Goal: Task Accomplishment & Management: Complete application form

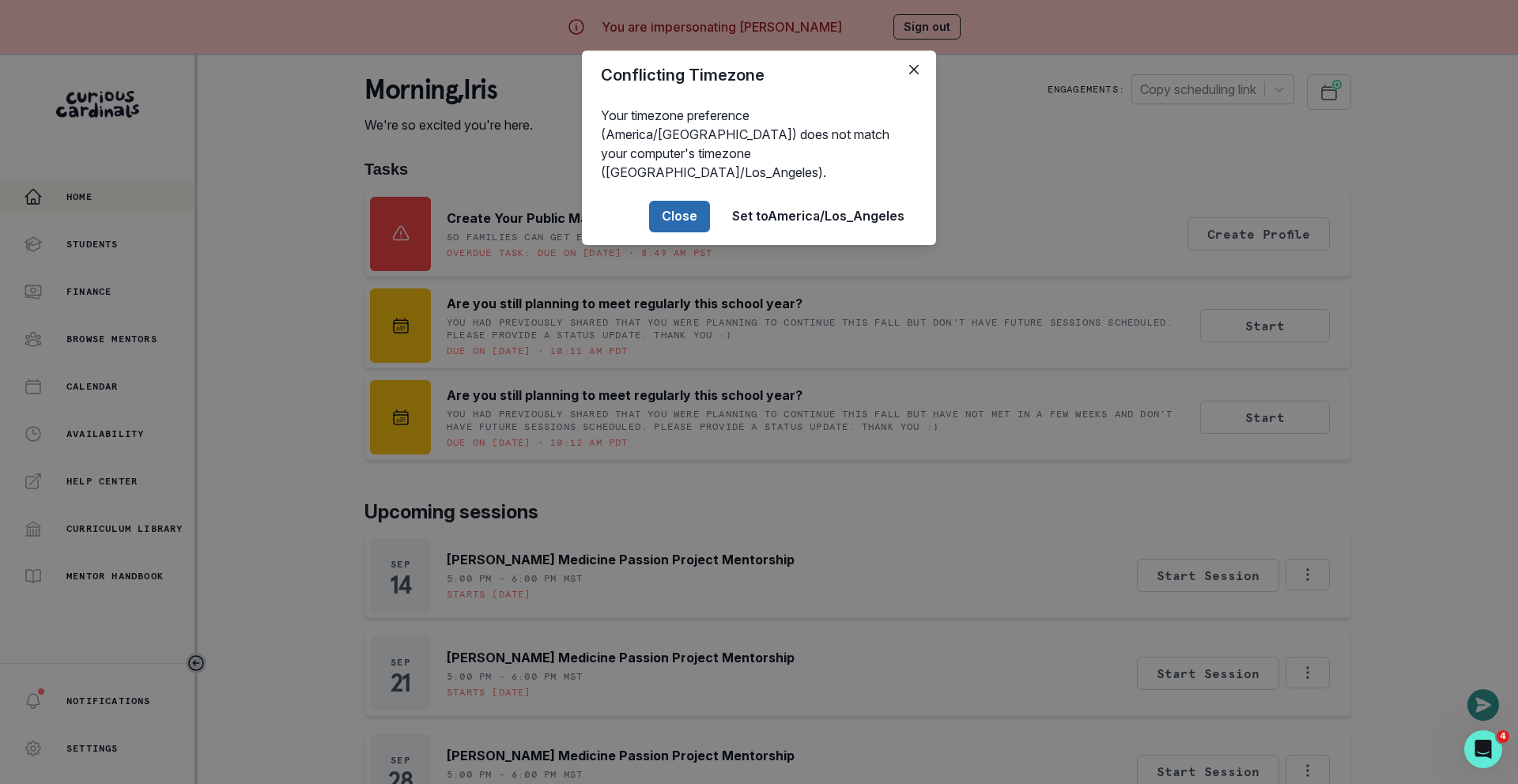
click at [658, 200] on button "Close" at bounding box center [679, 216] width 61 height 32
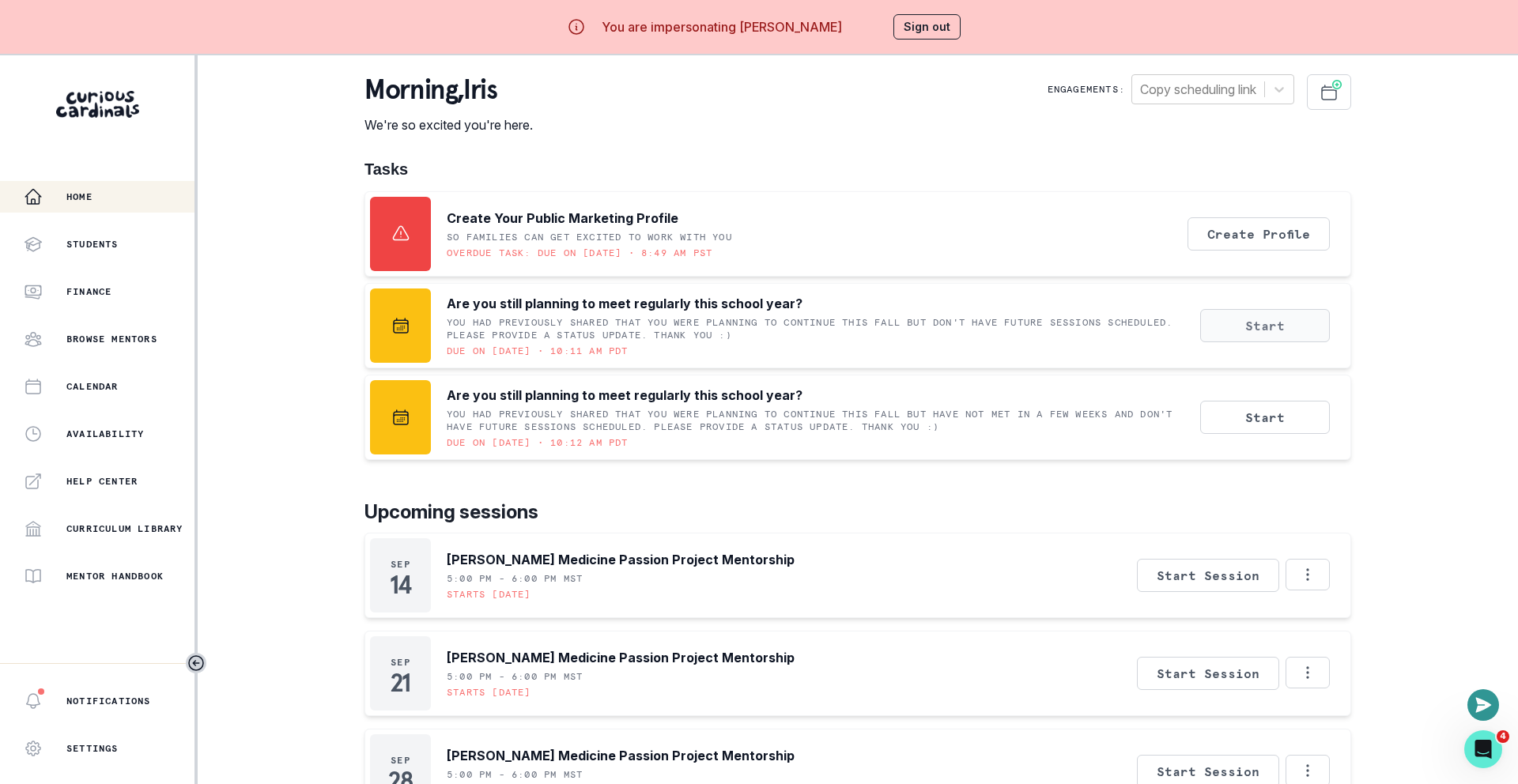
click at [1271, 328] on button "Start" at bounding box center [1265, 326] width 130 height 33
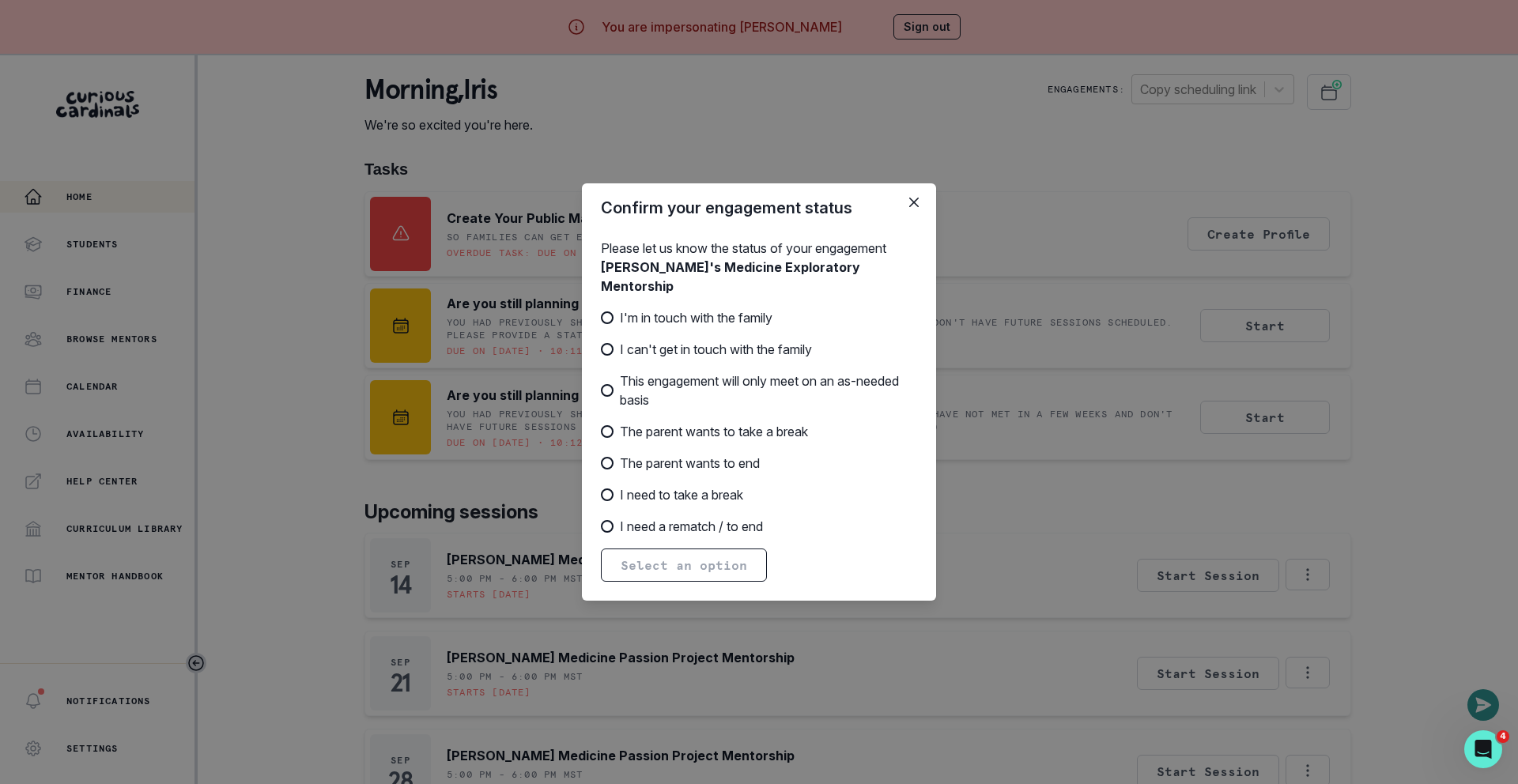
click at [677, 391] on span "This engagement will only meet on an as-needed basis" at bounding box center [768, 391] width 297 height 38
click at [601, 391] on input "This engagement will only meet on an as-needed basis" at bounding box center [601, 391] width 1 height 1
radio input "true"
click at [662, 357] on span "I can't get in touch with the family" at bounding box center [715, 349] width 192 height 19
click at [601, 350] on input "I can't get in touch with the family" at bounding box center [601, 349] width 1 height 1
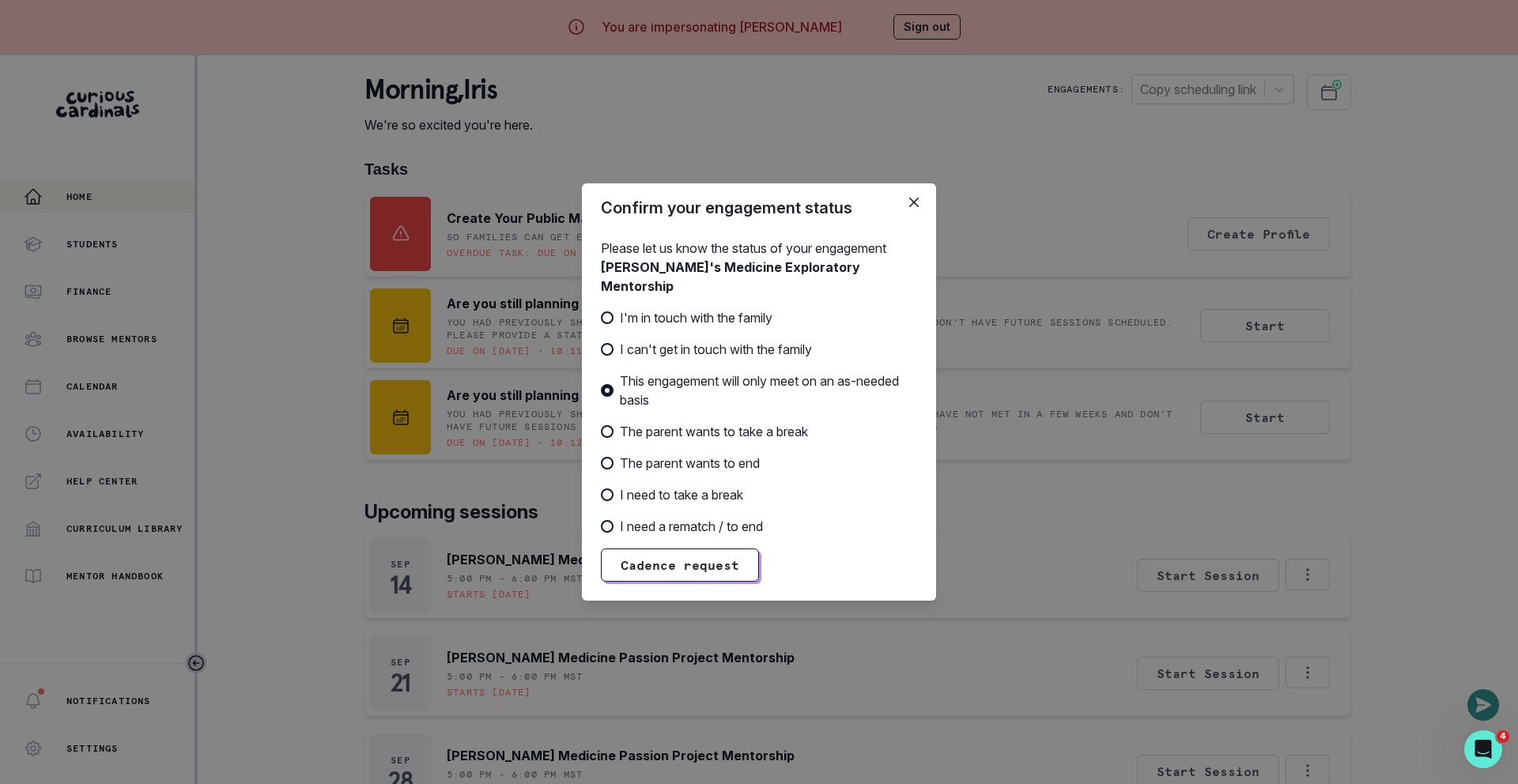
radio input "true"
click at [671, 313] on span "I'm in touch with the family" at bounding box center [695, 318] width 152 height 19
click at [601, 318] on input "I'm in touch with the family" at bounding box center [601, 318] width 1 height 1
radio input "true"
click at [669, 358] on span "I can't get in touch with the family" at bounding box center [715, 349] width 192 height 19
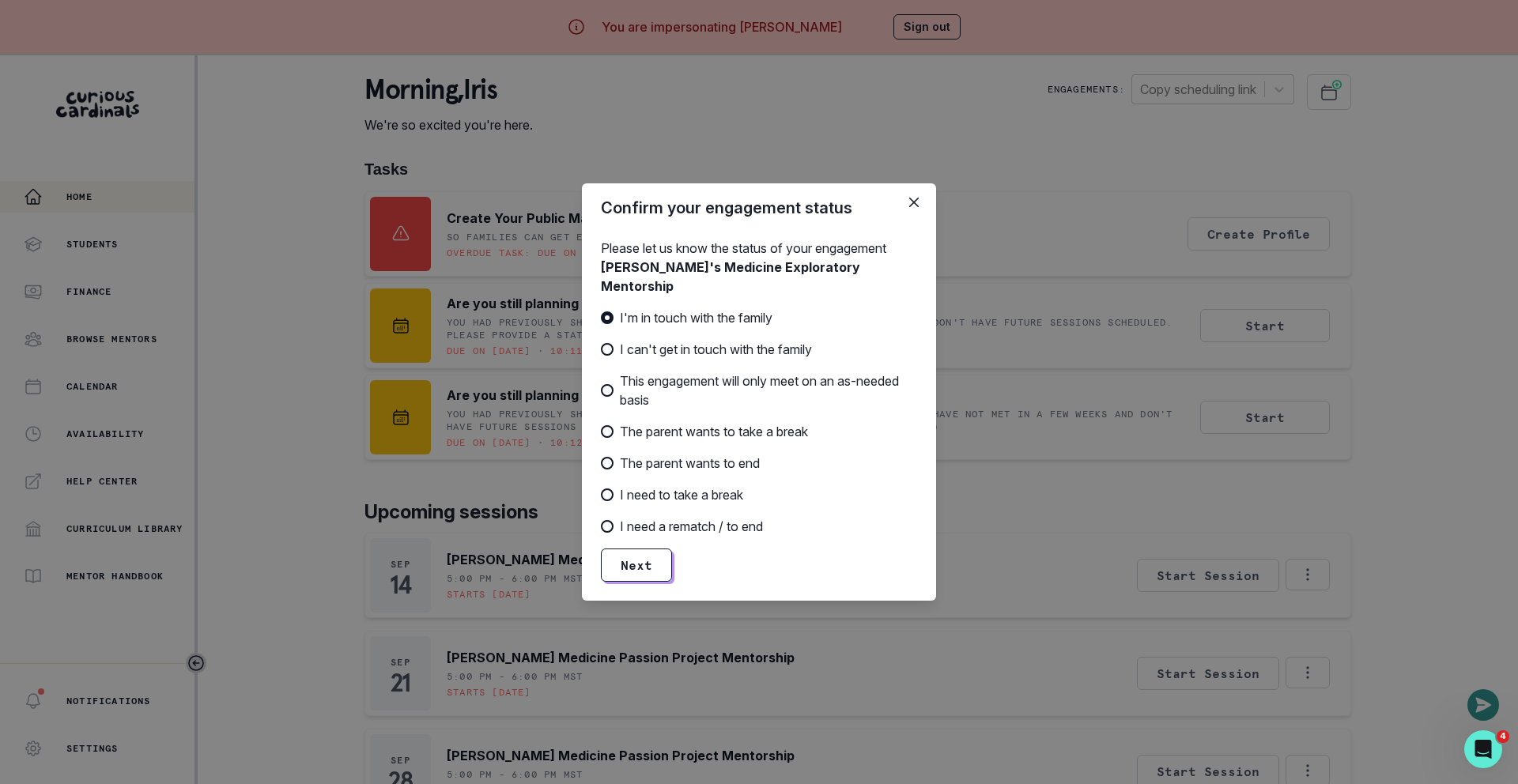
click at [601, 350] on input "I can't get in touch with the family" at bounding box center [601, 349] width 1 height 1
radio input "true"
click at [665, 379] on span "This engagement will only meet on an as-needed basis" at bounding box center [768, 391] width 297 height 38
click at [601, 391] on input "This engagement will only meet on an as-needed basis" at bounding box center [601, 391] width 1 height 1
radio input "true"
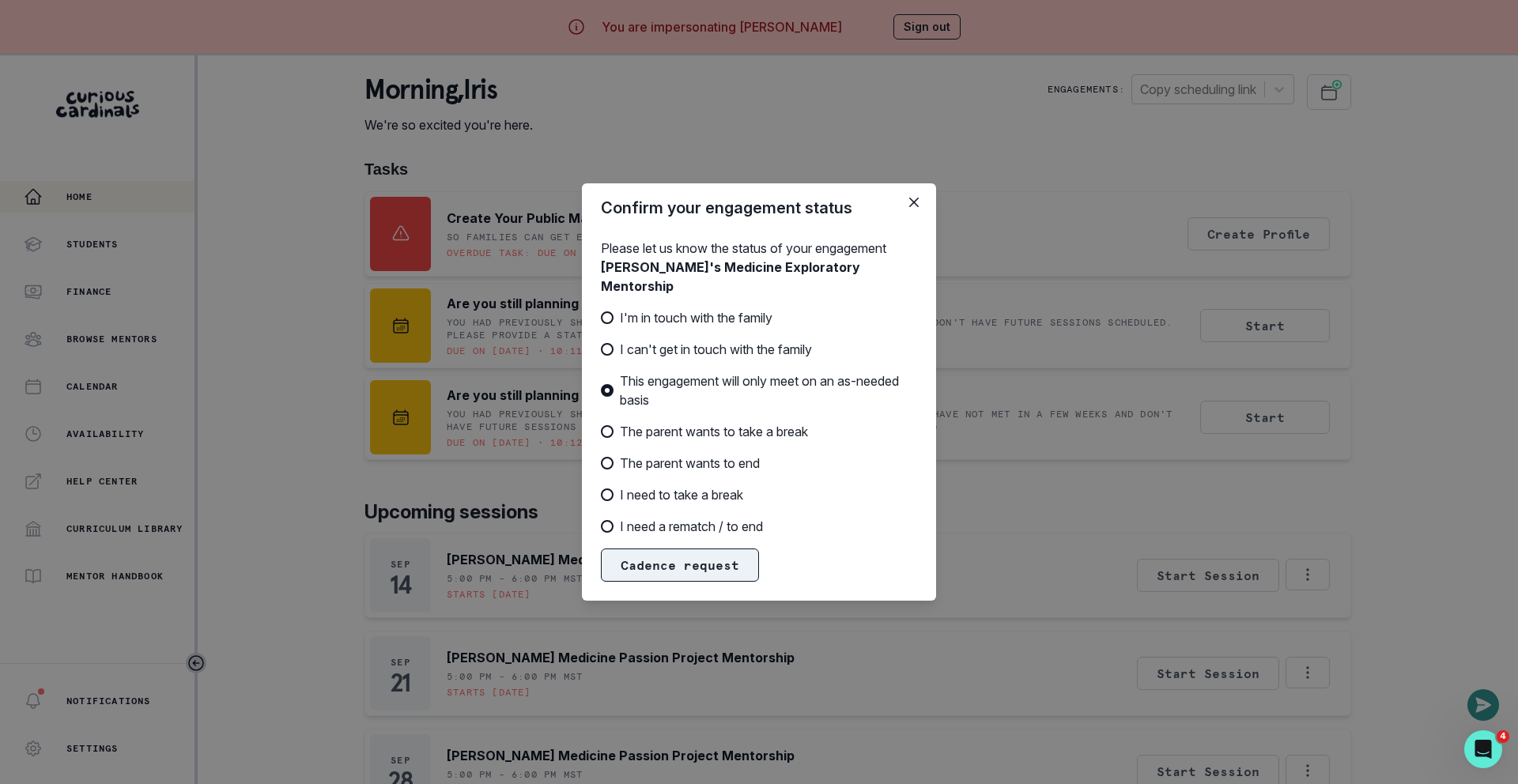
click at [676, 570] on button "Cadence request" at bounding box center [680, 565] width 158 height 33
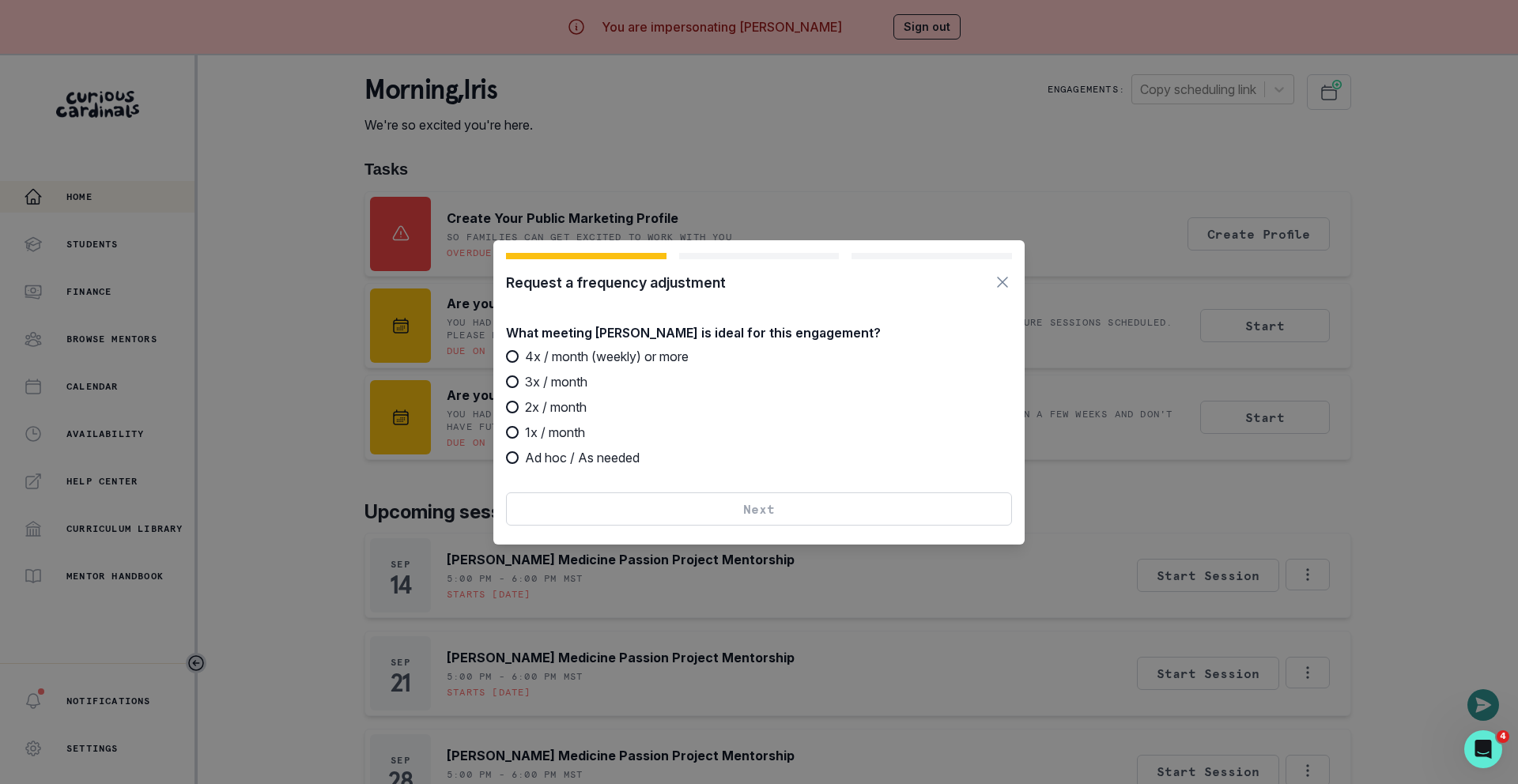
click at [1006, 284] on icon "Button to close modal" at bounding box center [1002, 282] width 19 height 19
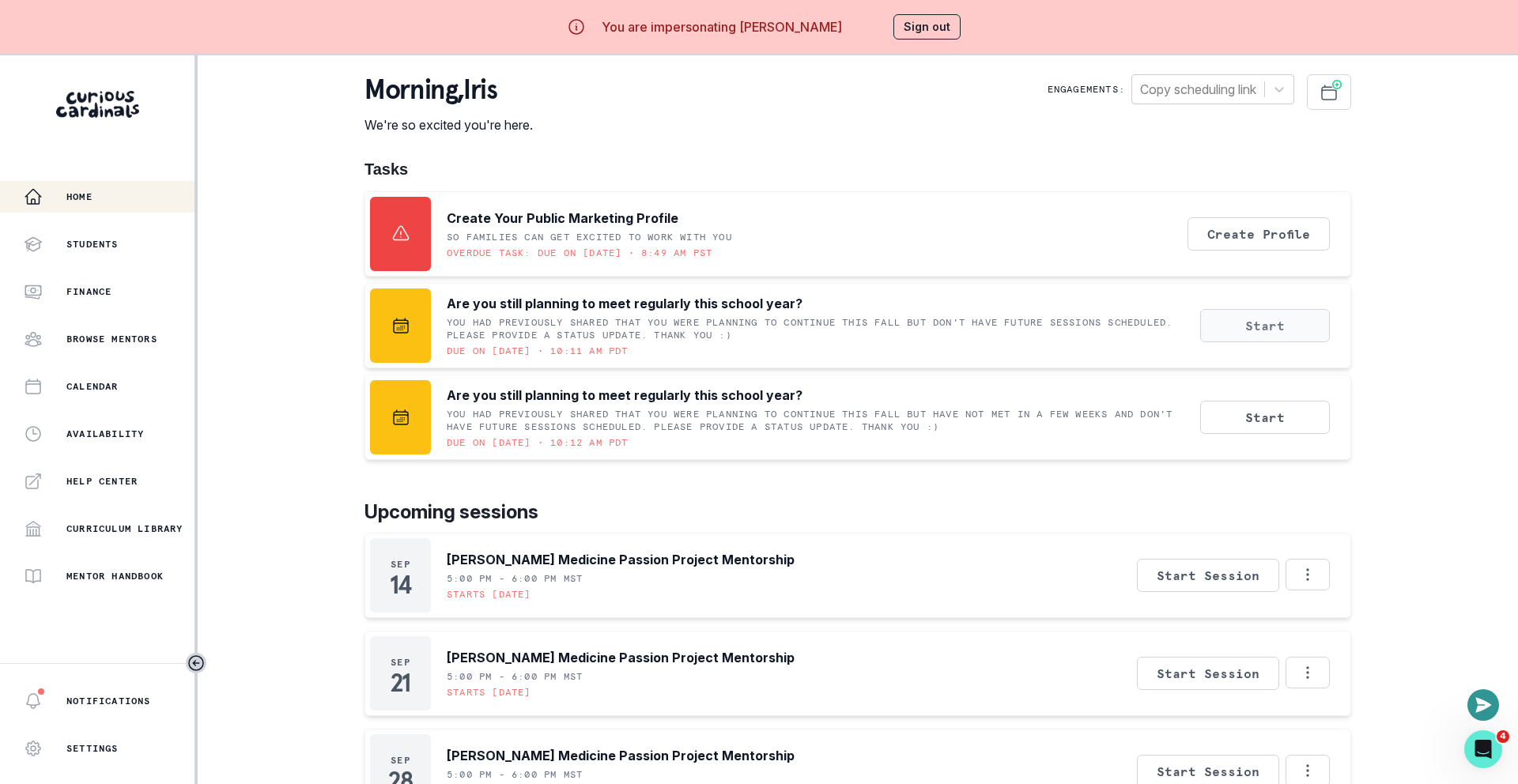
click at [1275, 320] on button "Start" at bounding box center [1265, 326] width 130 height 33
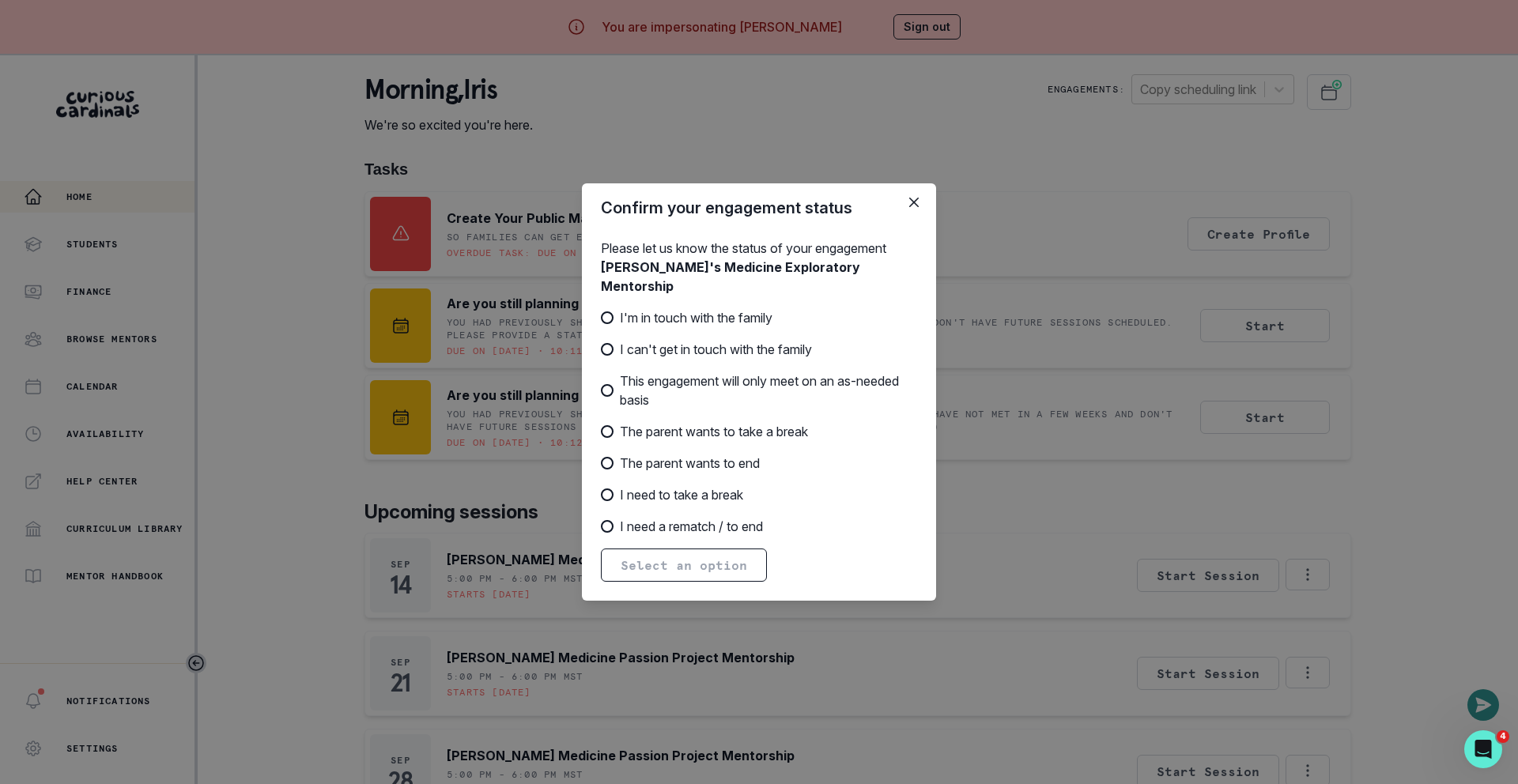
drag, startPoint x: 658, startPoint y: 402, endPoint x: 629, endPoint y: 380, distance: 36.4
click at [629, 380] on span "This engagement will only meet on an as-needed basis" at bounding box center [768, 391] width 297 height 38
click at [601, 391] on input "This engagement will only meet on an as-needed basis" at bounding box center [601, 391] width 1 height 1
radio input "true"
click at [910, 199] on icon "Close" at bounding box center [913, 202] width 9 height 9
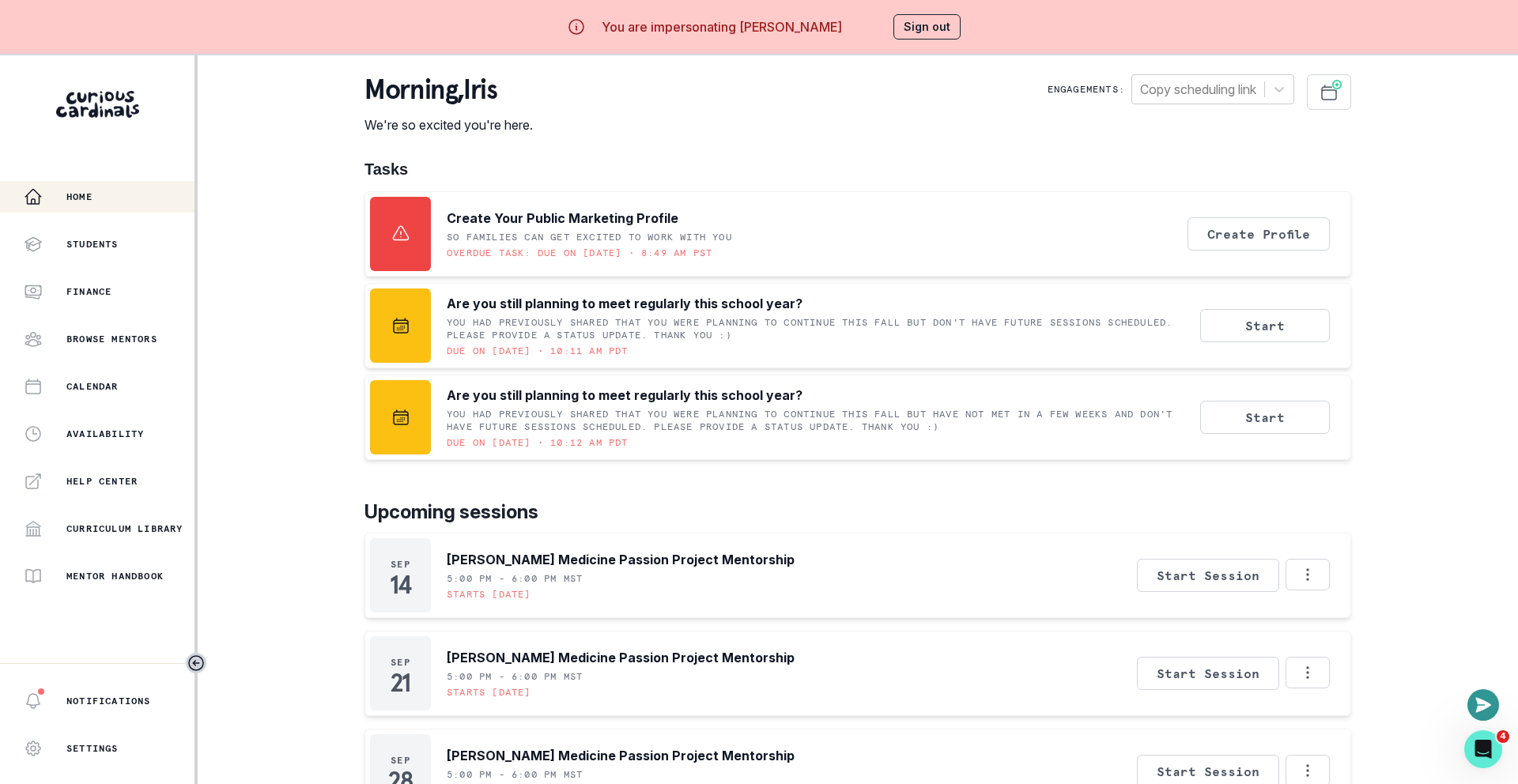
click at [625, 113] on div "morning , [PERSON_NAME] We're so excited you're here. Engagements: Copy schedul…" at bounding box center [858, 104] width 986 height 60
click at [930, 23] on button "Sign out" at bounding box center [927, 27] width 67 height 25
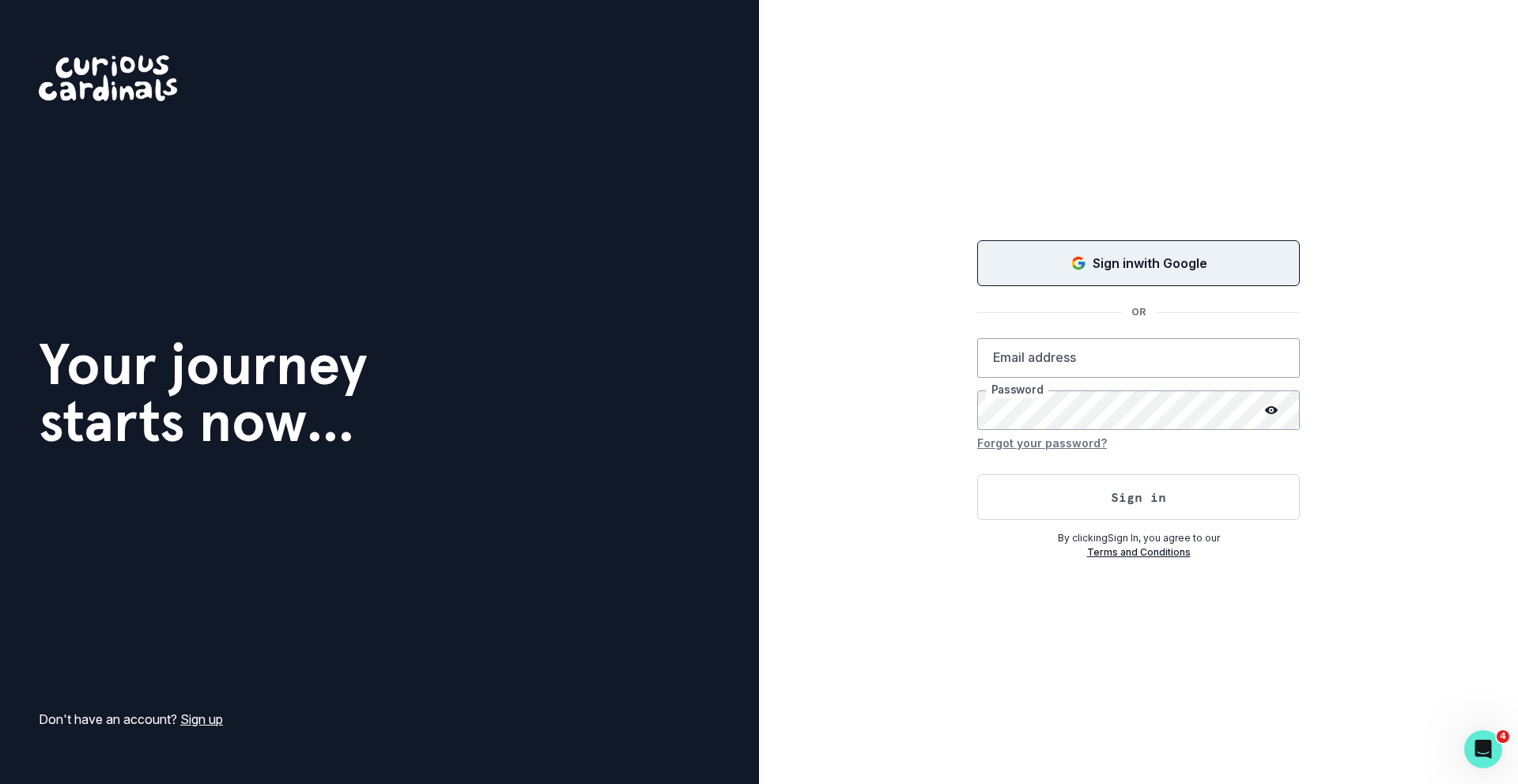
click at [1035, 260] on div "Sign in with Google" at bounding box center [1139, 263] width 283 height 19
